Goal: Transaction & Acquisition: Purchase product/service

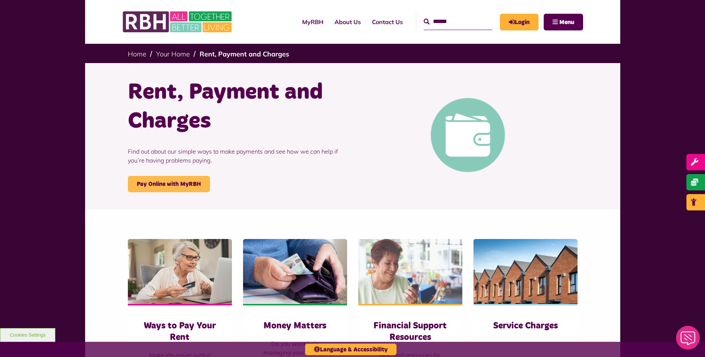
click at [188, 184] on link "Pay Online with MyRBH" at bounding box center [169, 184] width 82 height 16
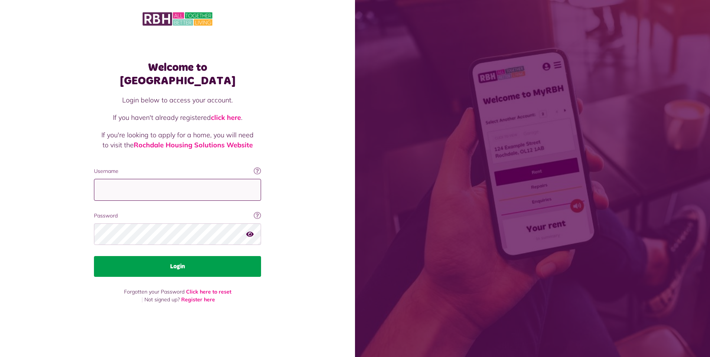
type input "**********"
click at [209, 257] on button "Login" at bounding box center [177, 266] width 167 height 21
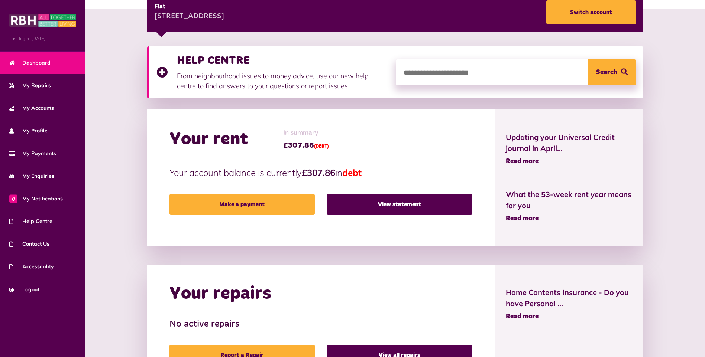
scroll to position [115, 0]
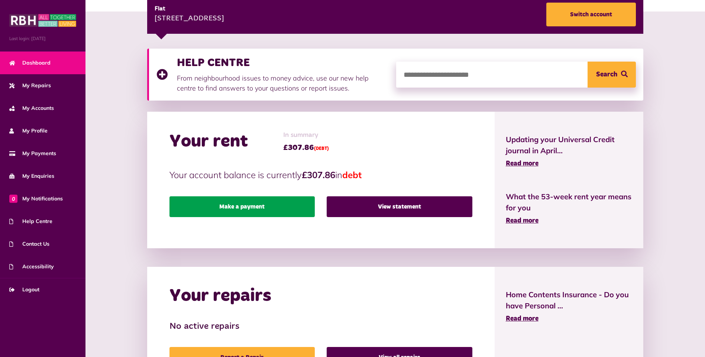
click at [220, 208] on link "Make a payment" at bounding box center [241, 206] width 145 height 21
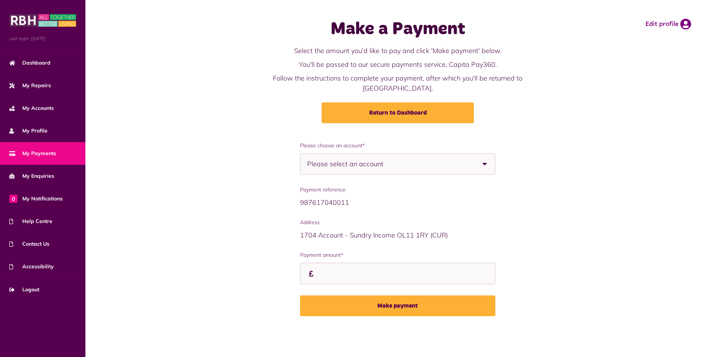
click at [388, 154] on span "Please select an account" at bounding box center [358, 164] width 102 height 21
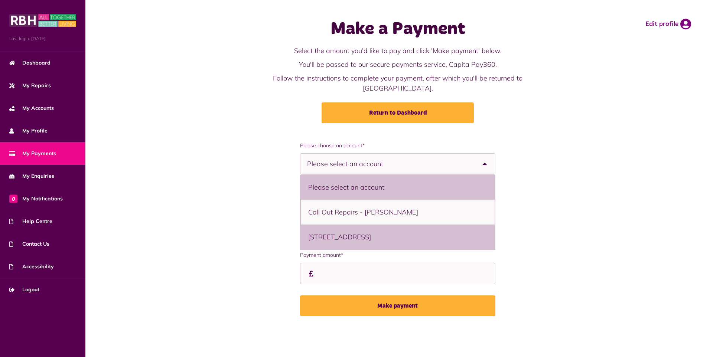
click at [406, 226] on li "7 Hogarth Road, Rochdale, OL11 2QS - Flat" at bounding box center [398, 237] width 194 height 25
select select "**********"
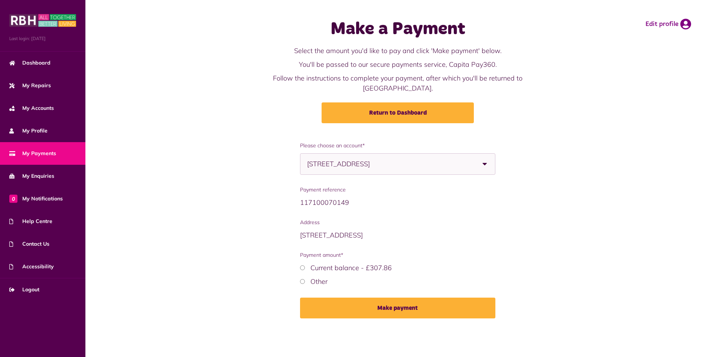
click at [336, 264] on label "Current balance - £307.86" at bounding box center [350, 268] width 81 height 9
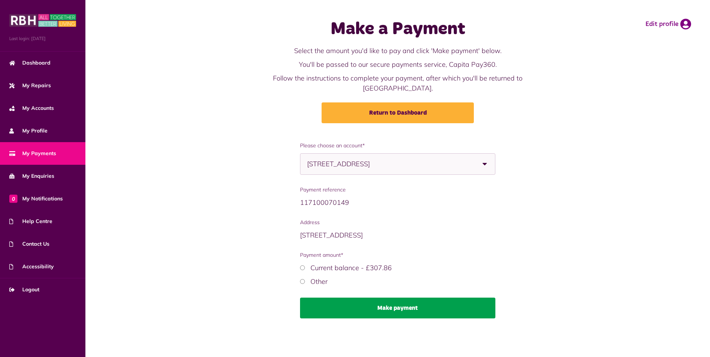
click at [400, 303] on button "Make payment" at bounding box center [398, 308] width 196 height 21
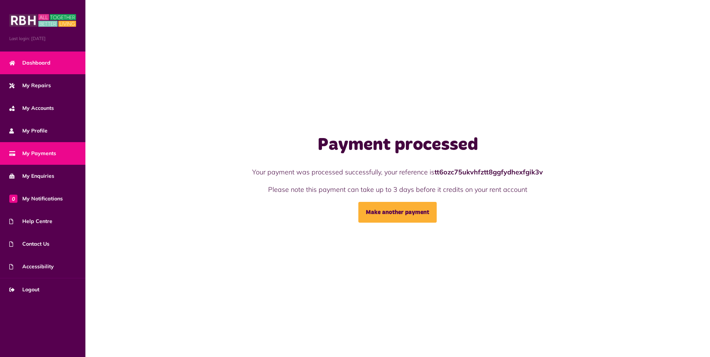
click at [42, 62] on span "Dashboard" at bounding box center [29, 63] width 41 height 8
